Goal: Information Seeking & Learning: Find specific fact

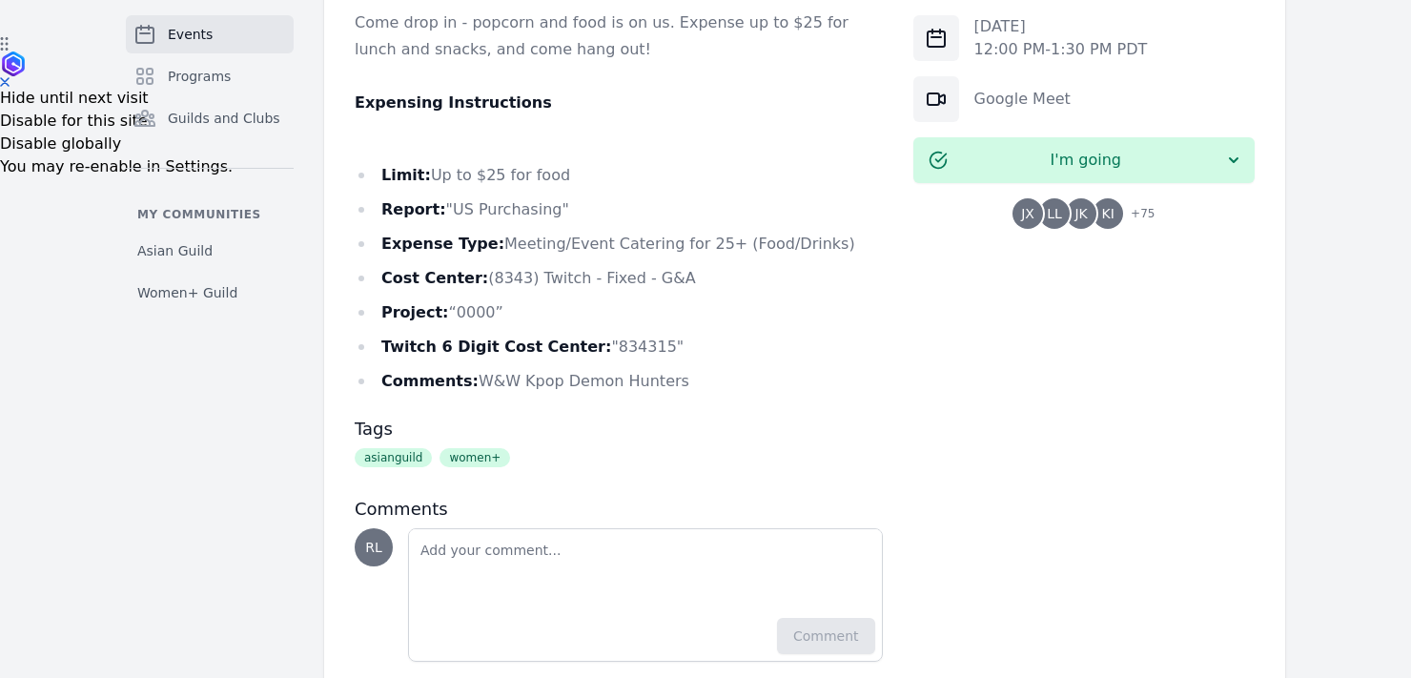
scroll to position [693, 0]
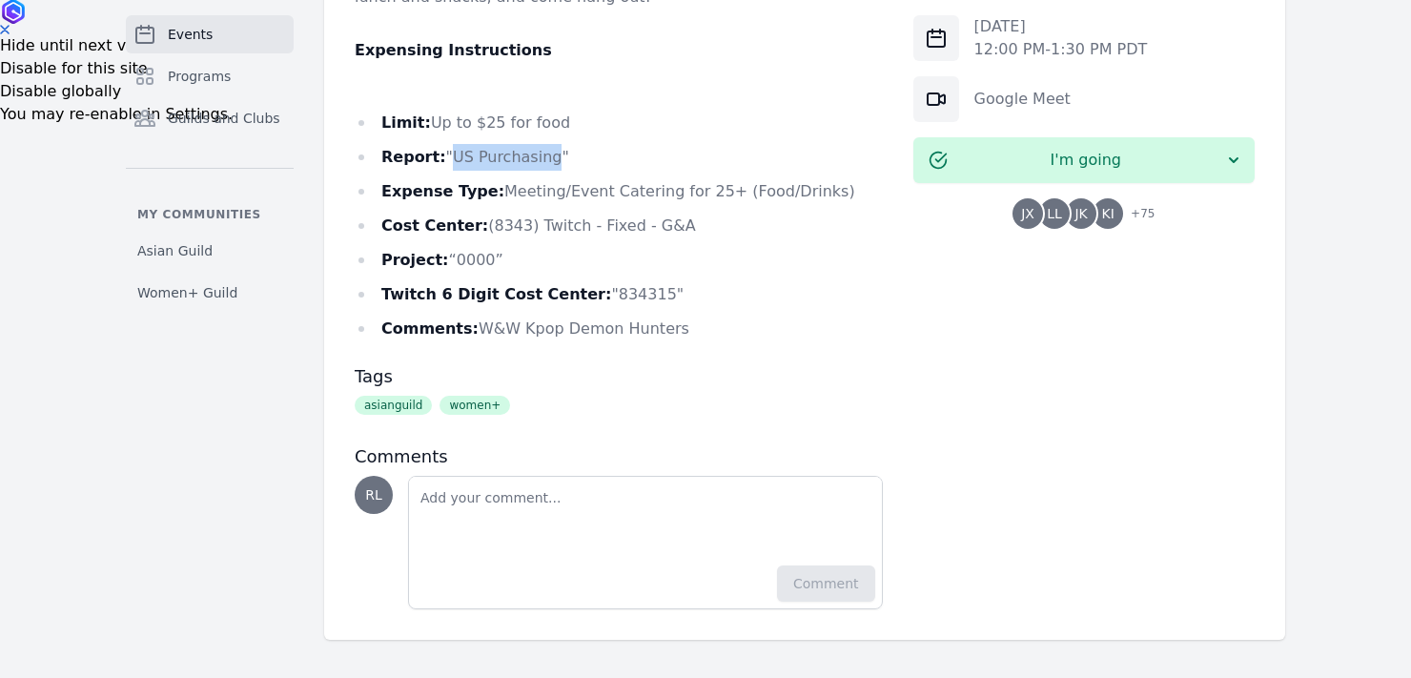
drag, startPoint x: 550, startPoint y: 157, endPoint x: 448, endPoint y: 155, distance: 102.0
click at [448, 155] on li "Report: "US Purchasing"" at bounding box center [619, 157] width 528 height 27
copy li "US Purchasing"
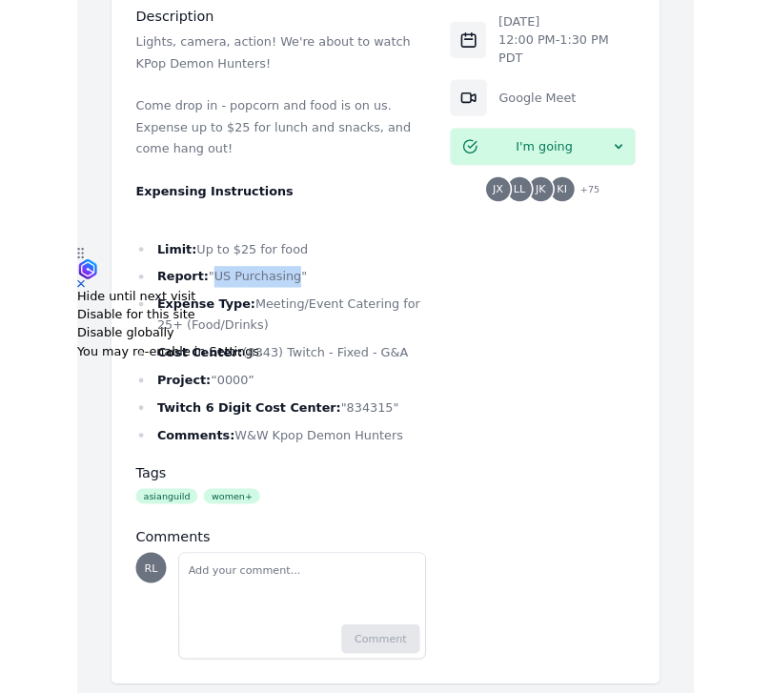
scroll to position [660, 0]
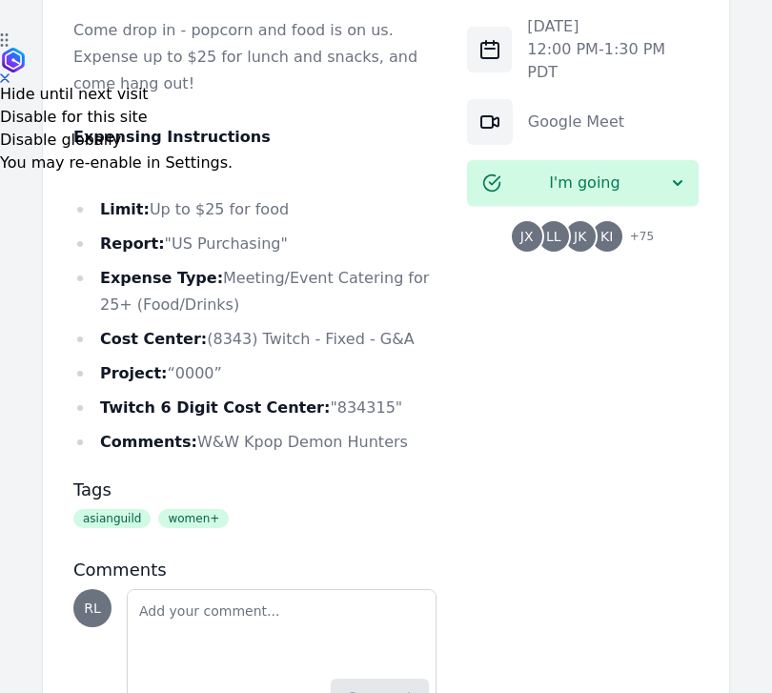
click at [341, 395] on li "Twitch 6 Digit Cost Center: "834315"" at bounding box center [254, 408] width 363 height 27
copy li "834315"
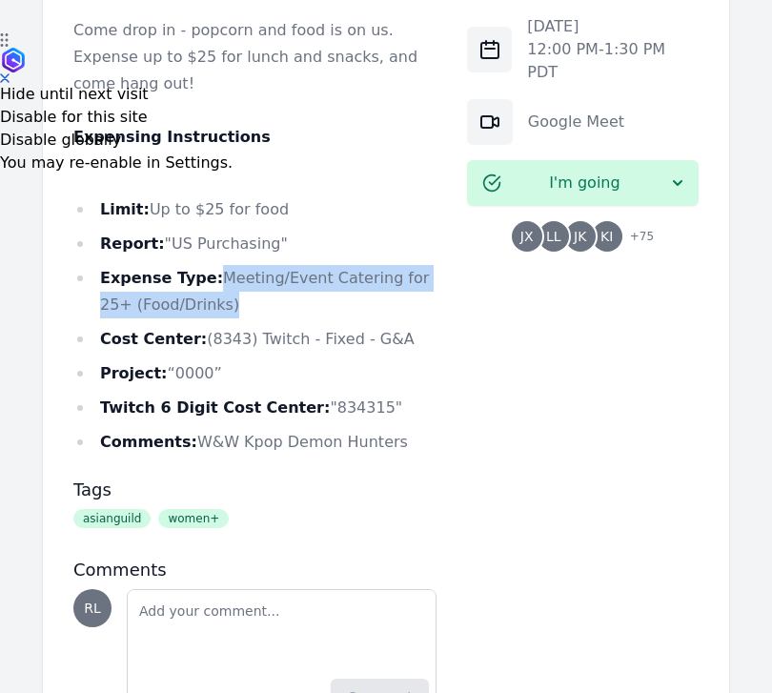
drag, startPoint x: 214, startPoint y: 249, endPoint x: 214, endPoint y: 284, distance: 35.3
click at [214, 284] on li "Expense Type: Meeting/Event Catering for 25+ (Food/Drinks)" at bounding box center [254, 291] width 363 height 53
copy li "Meeting/Event Catering for 25+ (Food/Drinks)"
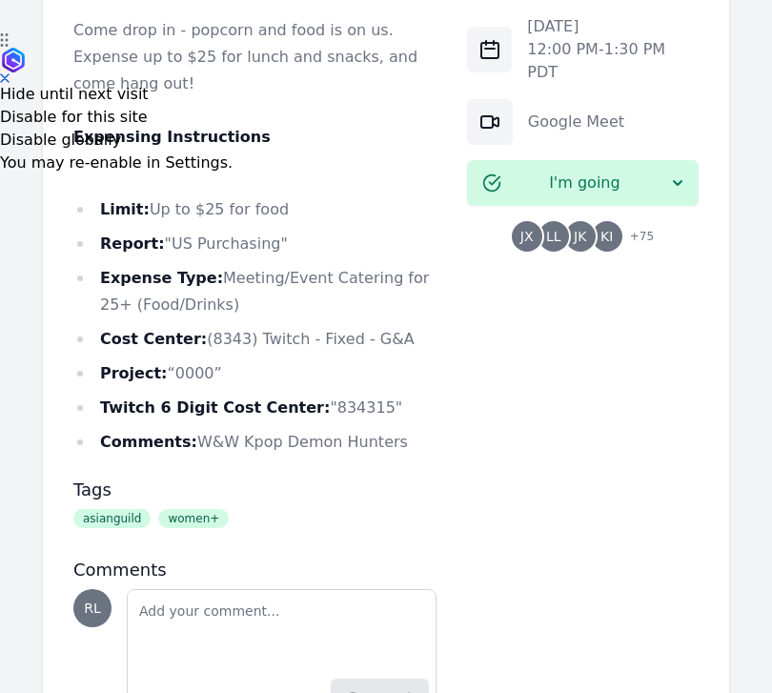
click at [381, 433] on div "Description Lights, camera, action! We're about to watch KPop Demon Hunters! Co…" at bounding box center [254, 315] width 363 height 816
drag, startPoint x: 393, startPoint y: 426, endPoint x: 194, endPoint y: 415, distance: 199.6
click at [194, 429] on li "Comments: W&W Kpop Demon Hunters" at bounding box center [254, 442] width 363 height 27
copy li "W&W Kpop Demon Hunters"
click at [760, 428] on div "Events Programs Guilds and Clubs My communities Asian Guild Women+ Guild Event …" at bounding box center [386, 99] width 772 height 1384
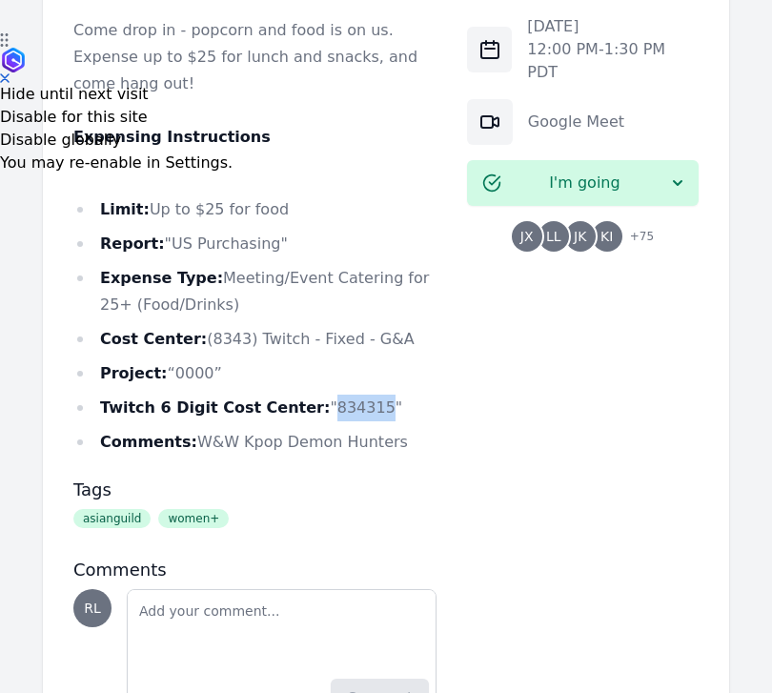
drag, startPoint x: 360, startPoint y: 381, endPoint x: 304, endPoint y: 381, distance: 56.3
click at [304, 395] on li "Twitch 6 Digit Cost Center: "834315"" at bounding box center [254, 408] width 363 height 27
copy li "834315"
click at [373, 429] on li "Comments: W&W Kpop Demon Hunters" at bounding box center [254, 442] width 363 height 27
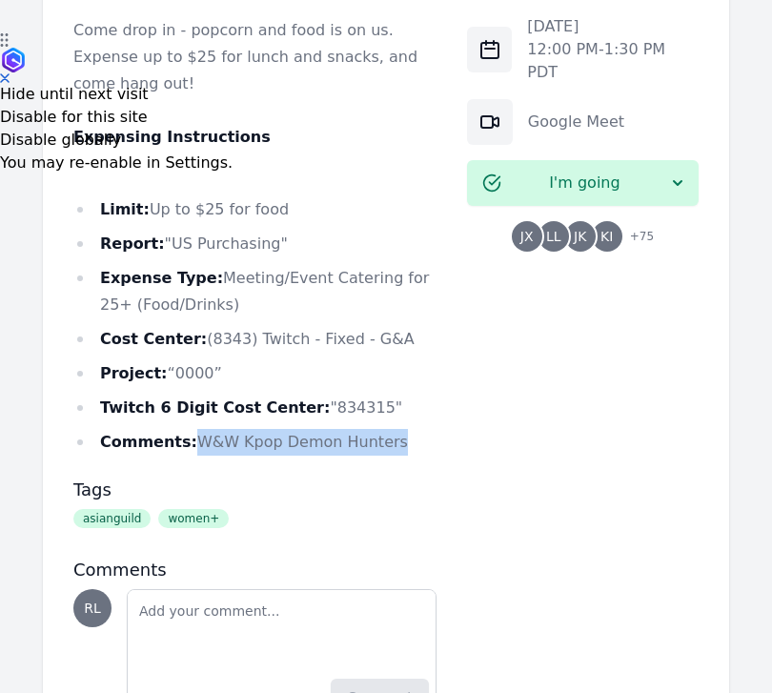
drag, startPoint x: 379, startPoint y: 418, endPoint x: 189, endPoint y: 418, distance: 190.7
click at [189, 429] on li "Comments: W&W Kpop Demon Hunters" at bounding box center [254, 442] width 363 height 27
copy li "W&W Kpop Demon Hunters"
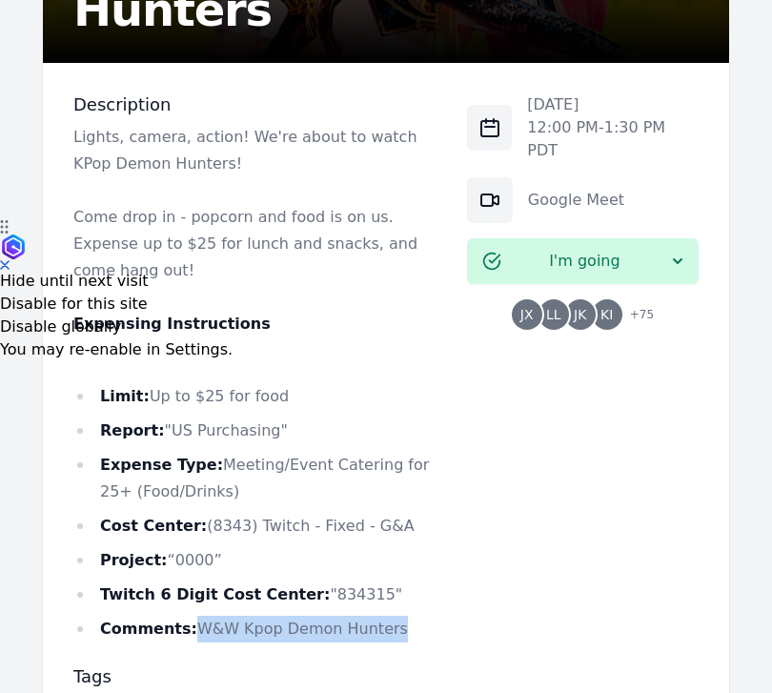
scroll to position [486, 0]
